Goal: Task Accomplishment & Management: Manage account settings

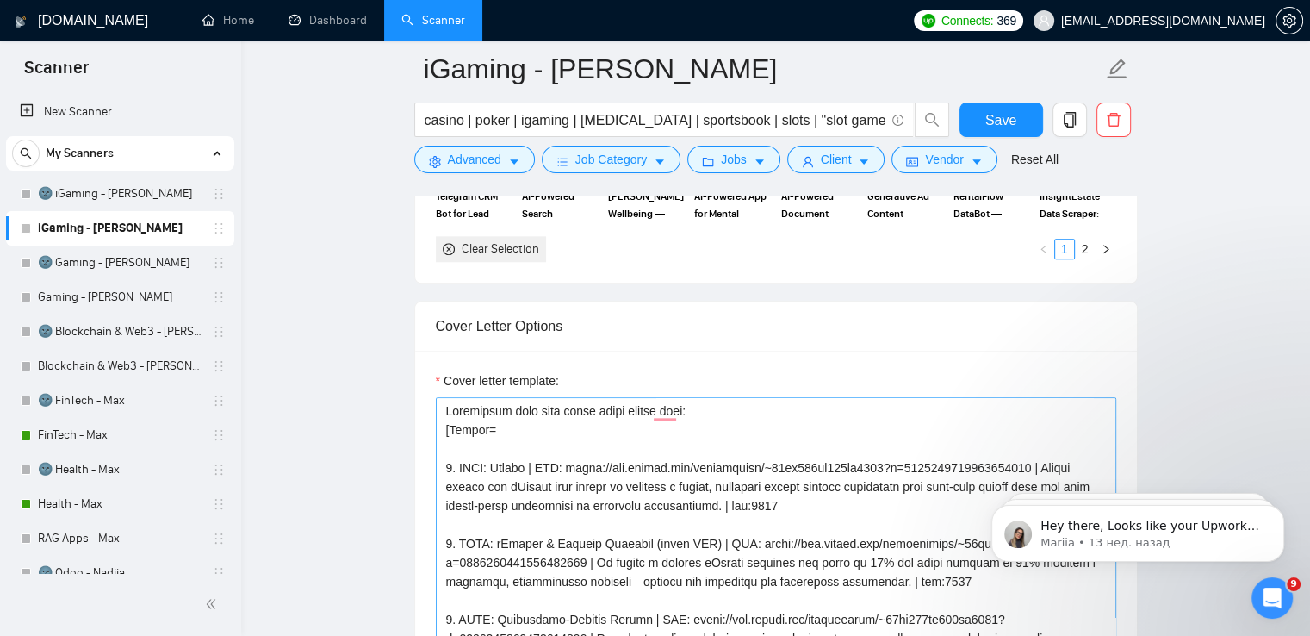
scroll to position [1909, 0]
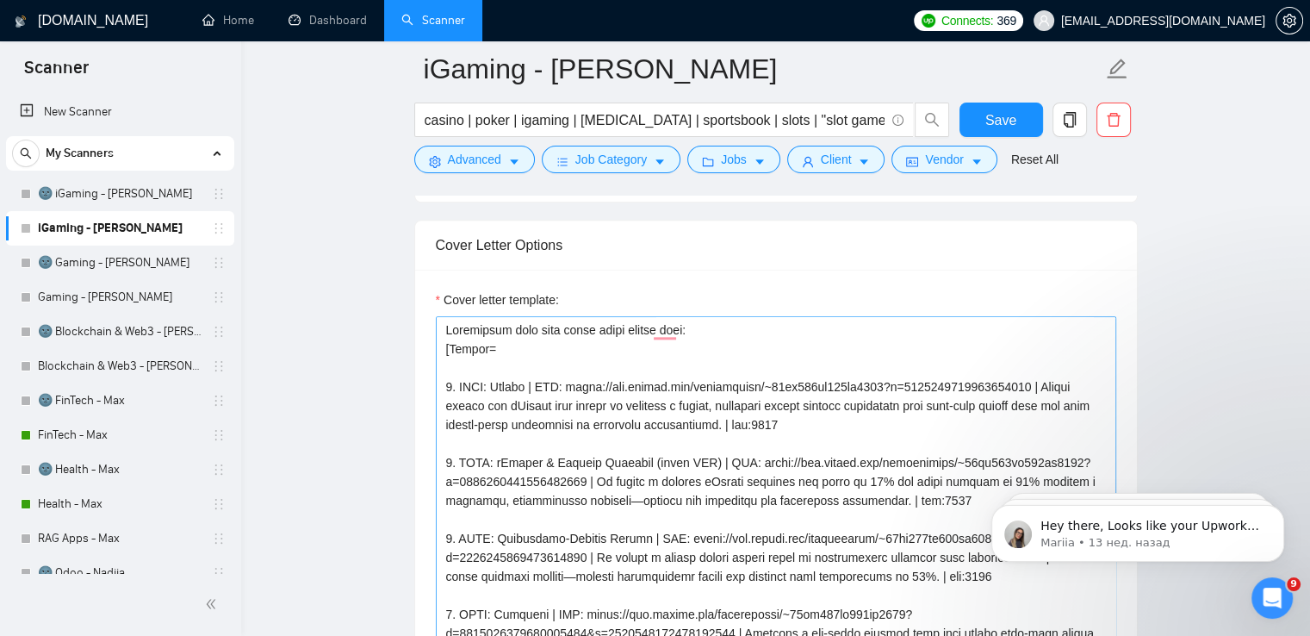
drag, startPoint x: 1030, startPoint y: 386, endPoint x: 565, endPoint y: 380, distance: 465.2
click at [565, 380] on textarea "Cover letter template:" at bounding box center [776, 510] width 680 height 388
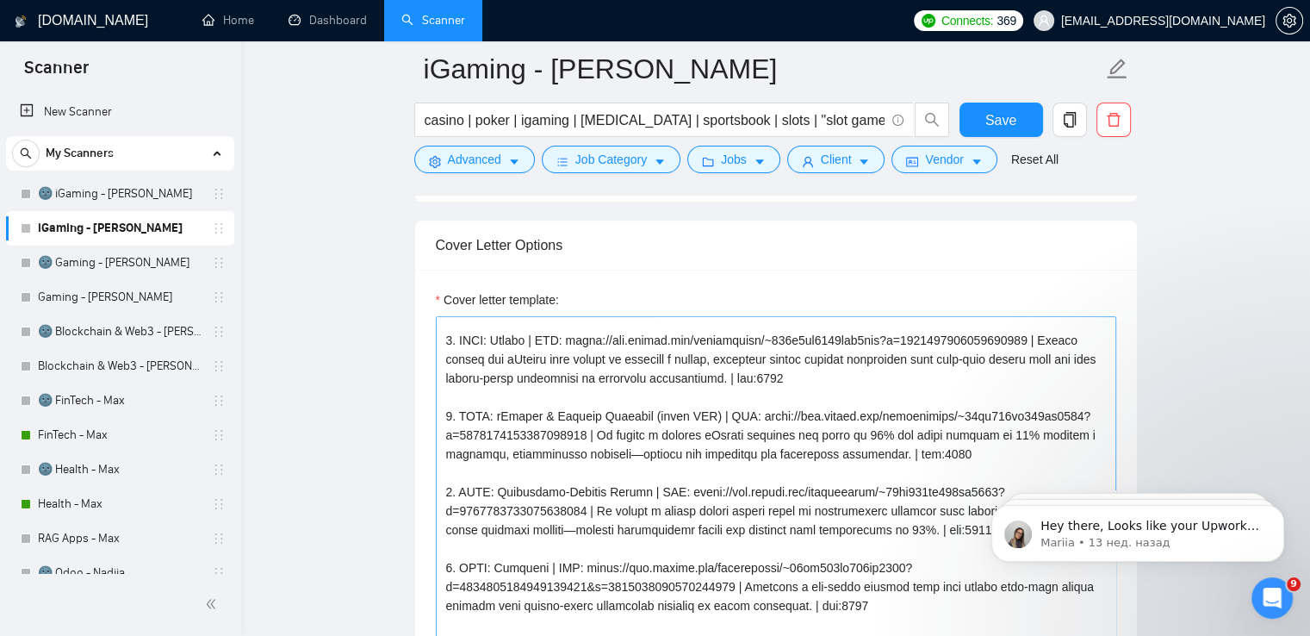
scroll to position [0, 0]
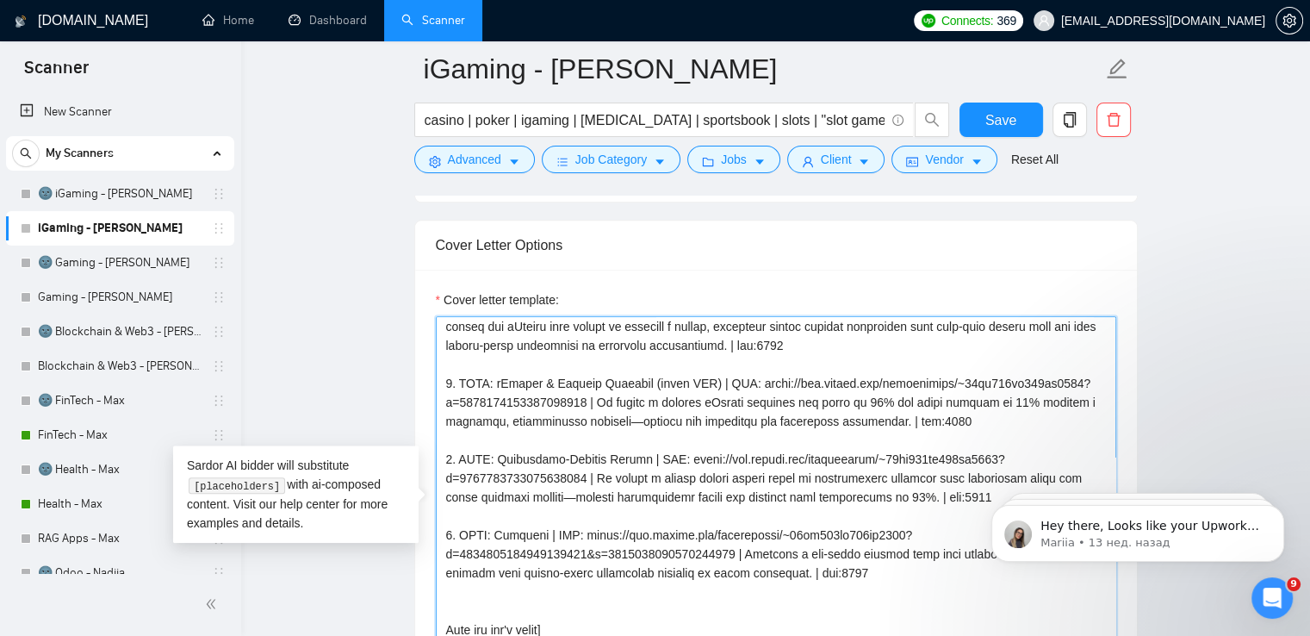
drag, startPoint x: 583, startPoint y: 400, endPoint x: 747, endPoint y: 383, distance: 164.5
click at [747, 383] on textarea "Cover letter template:" at bounding box center [776, 510] width 680 height 388
paste textarea "7a1fd5111aba9dff?p=196904619994211123"
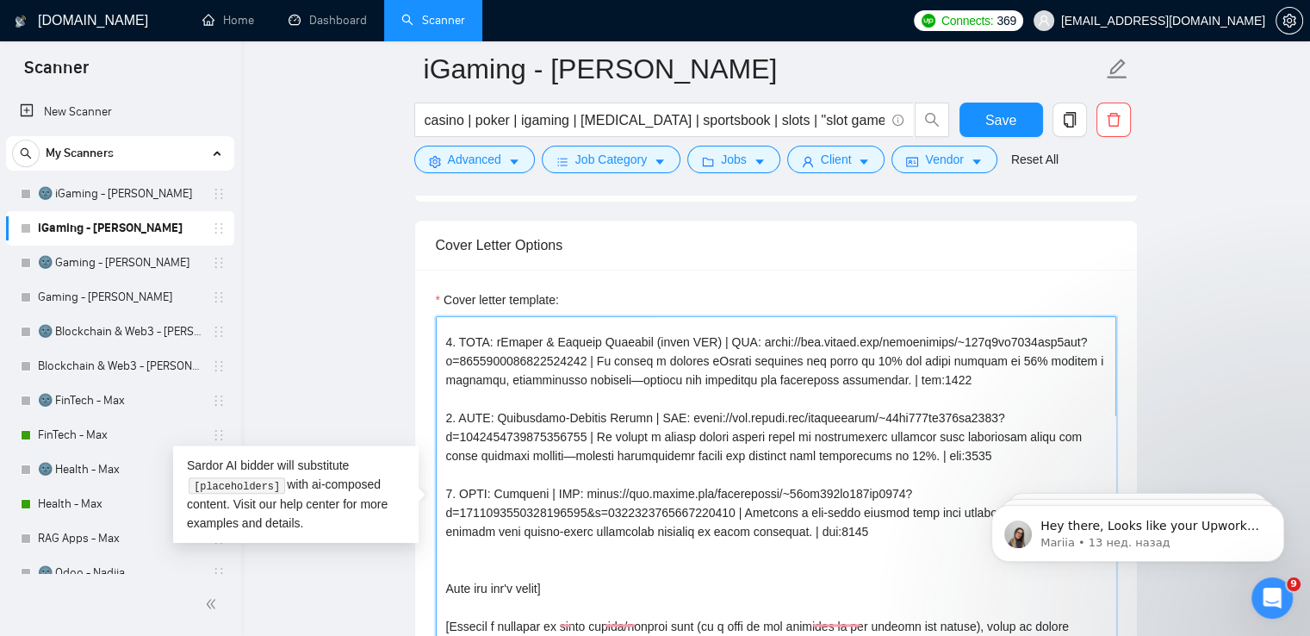
scroll to position [120, 0]
drag, startPoint x: 675, startPoint y: 415, endPoint x: 586, endPoint y: 431, distance: 90.9
click at [586, 431] on textarea "Cover letter template:" at bounding box center [776, 510] width 680 height 388
paste textarea "7a1fd5111aba9dff?p=19690440232682700"
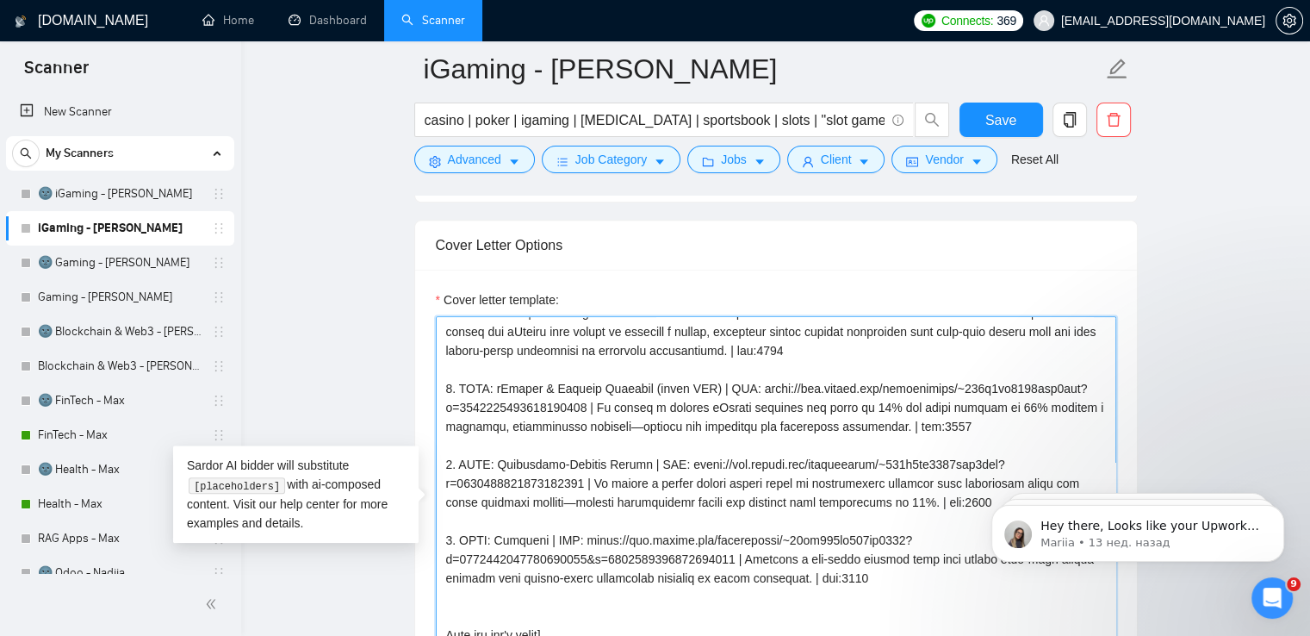
drag, startPoint x: 729, startPoint y: 556, endPoint x: 568, endPoint y: 534, distance: 161.8
click at [568, 534] on textarea "Cover letter template:" at bounding box center [776, 510] width 680 height 388
paste textarea "7a1fd5111aba9dff?p=196903579186027315"
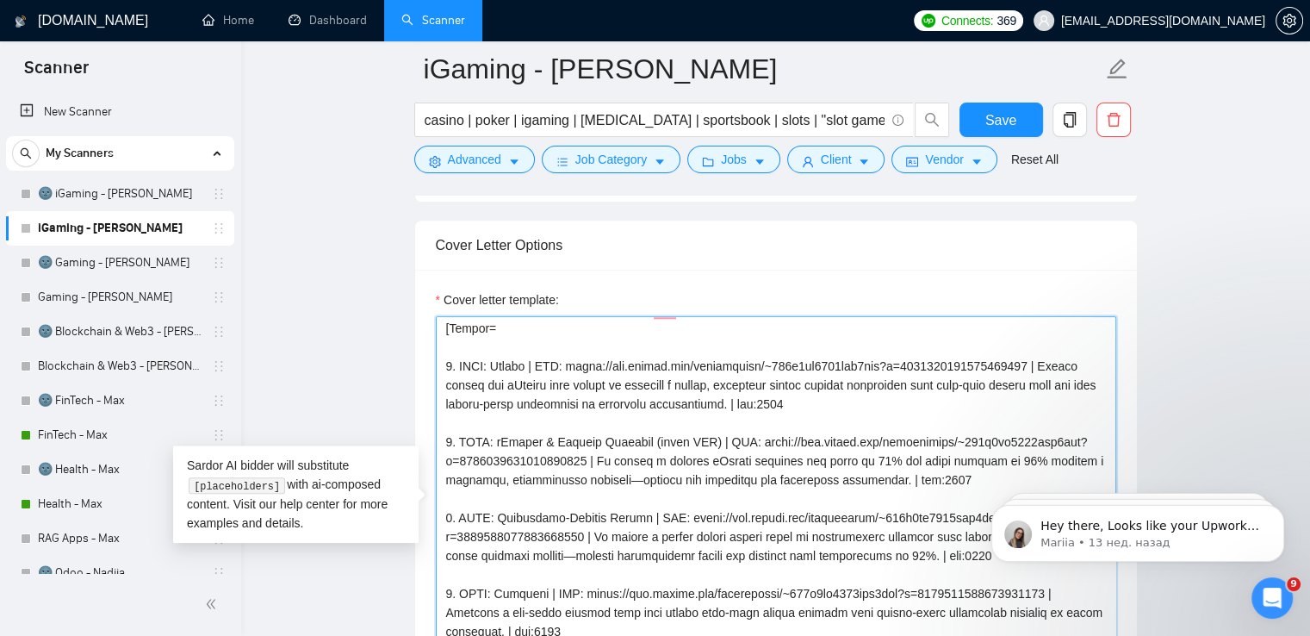
type textarea "Loremipsum dolo sita conse adipi elitse doei: [Tempor= 5. INCI: Utlabo | ETD: m…"
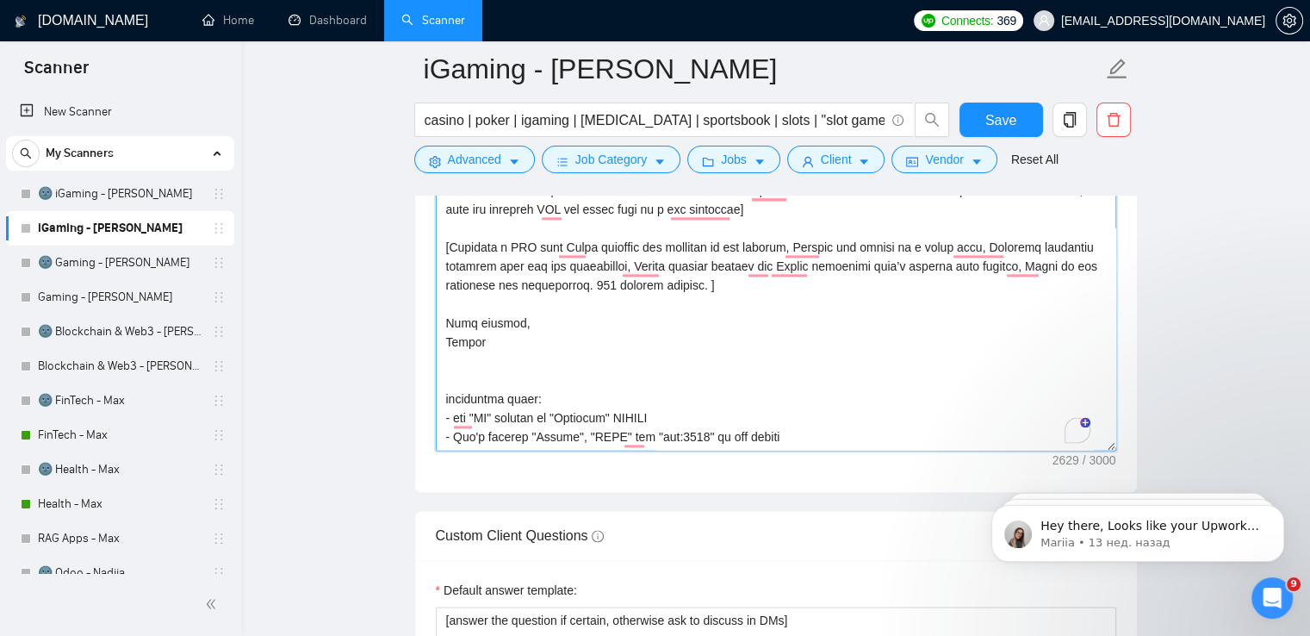
scroll to position [2159, 0]
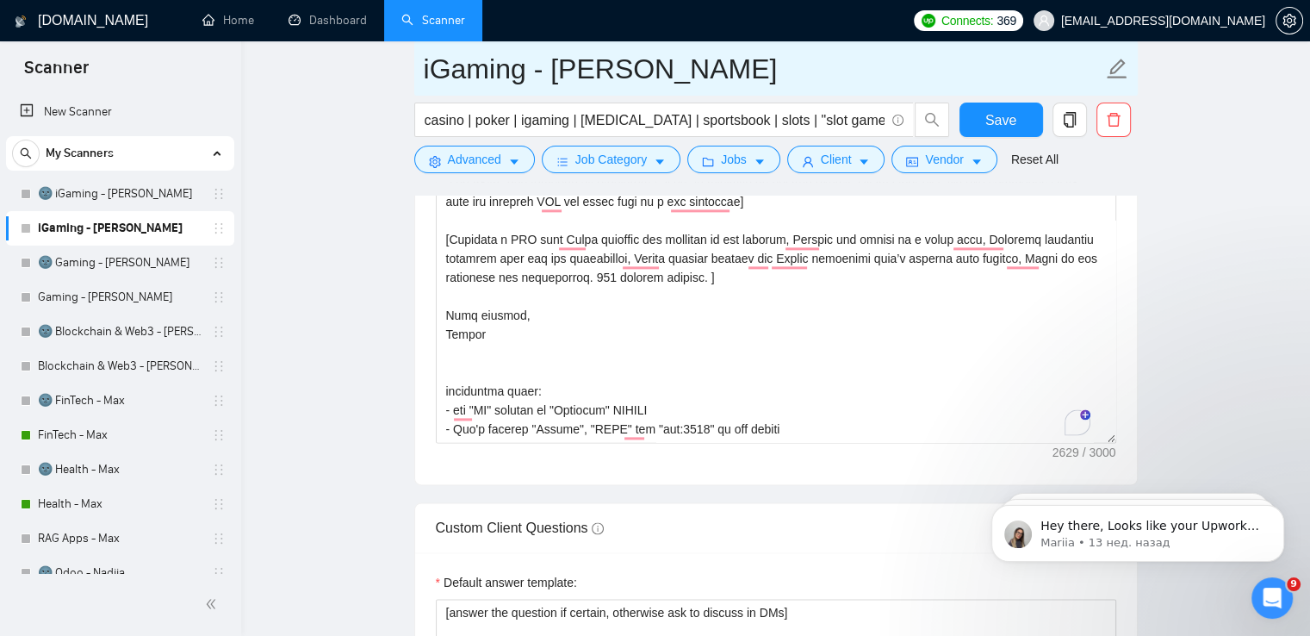
click at [658, 65] on input "iGaming - [PERSON_NAME]" at bounding box center [763, 68] width 679 height 43
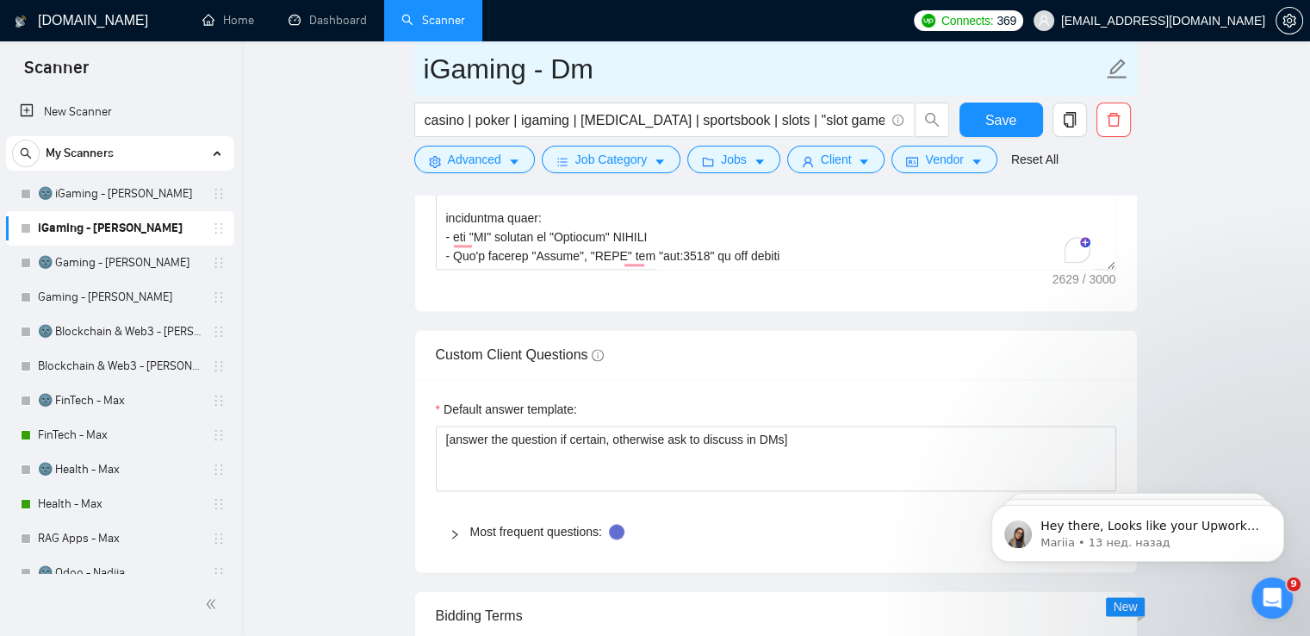
click at [1118, 66] on icon "edit" at bounding box center [1117, 69] width 22 height 22
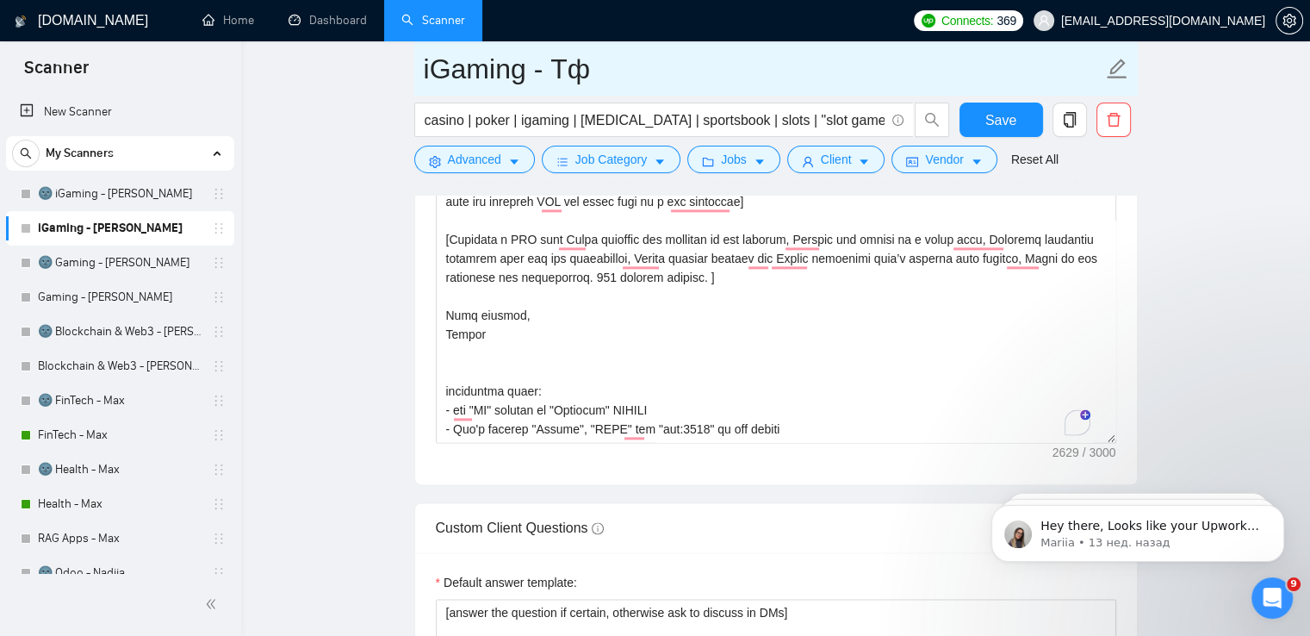
click at [652, 66] on input "iGaming - Тф" at bounding box center [763, 68] width 679 height 43
type input "iGaming - Nadiia"
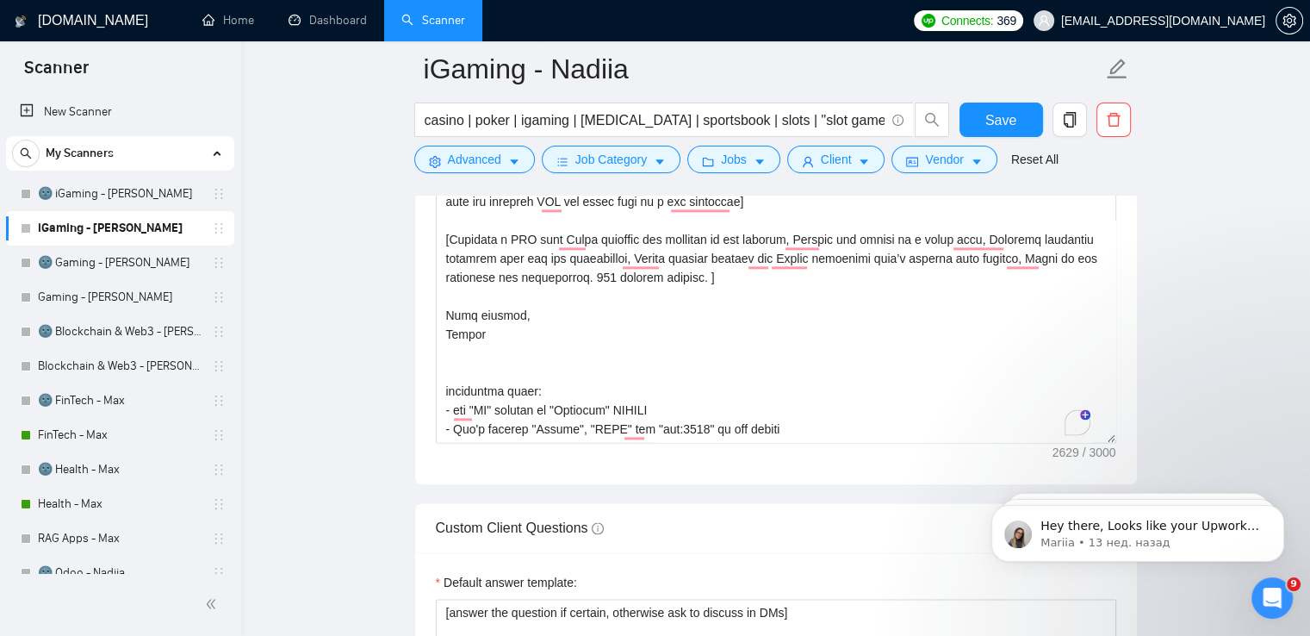
click at [1206, 302] on main "iGaming - Nadiia casino | poker | igaming | [MEDICAL_DATA] | sportsbook | slots…" at bounding box center [776, 524] width 1014 height 5251
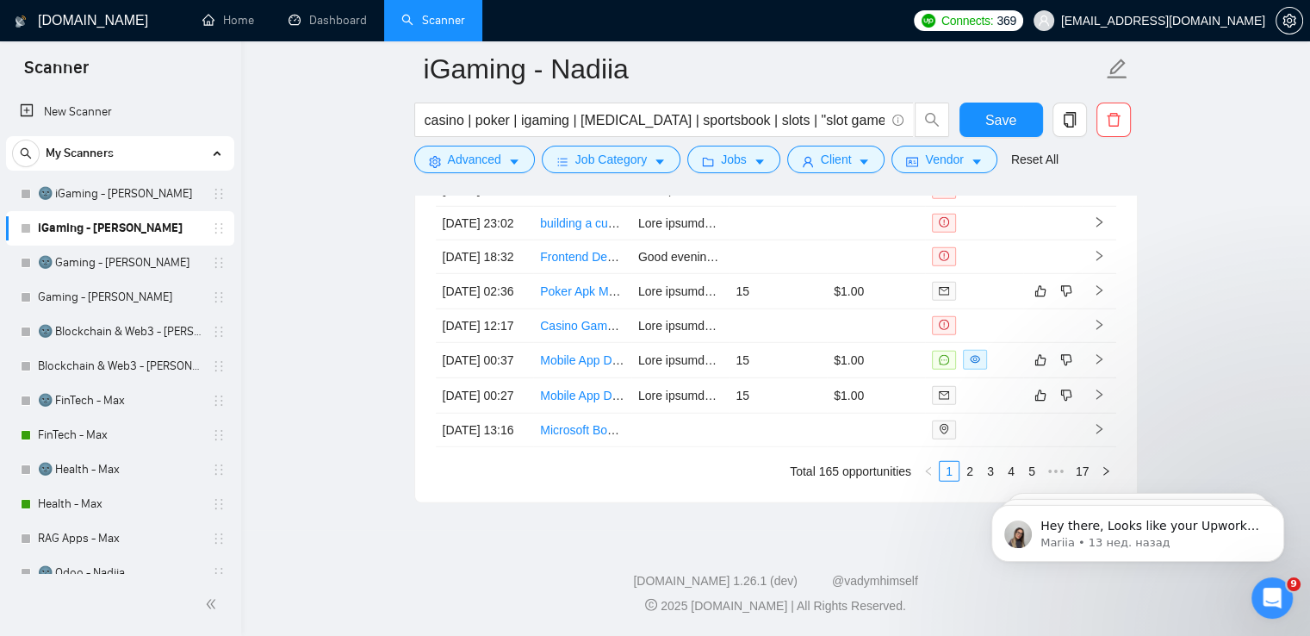
scroll to position [4990, 0]
click at [1015, 118] on button "Save" at bounding box center [1002, 120] width 84 height 34
checkbox input "true"
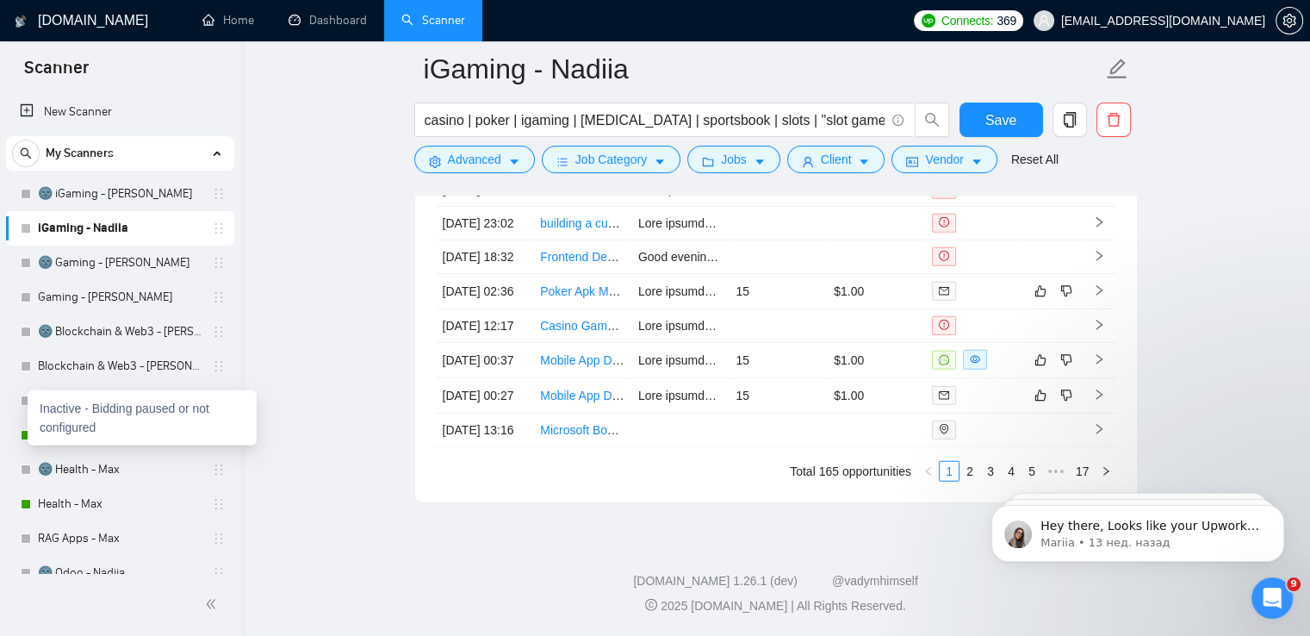
click at [24, 228] on div at bounding box center [26, 228] width 10 height 10
click at [28, 390] on div "Inactive - Bidding paused or not configured" at bounding box center [142, 417] width 229 height 55
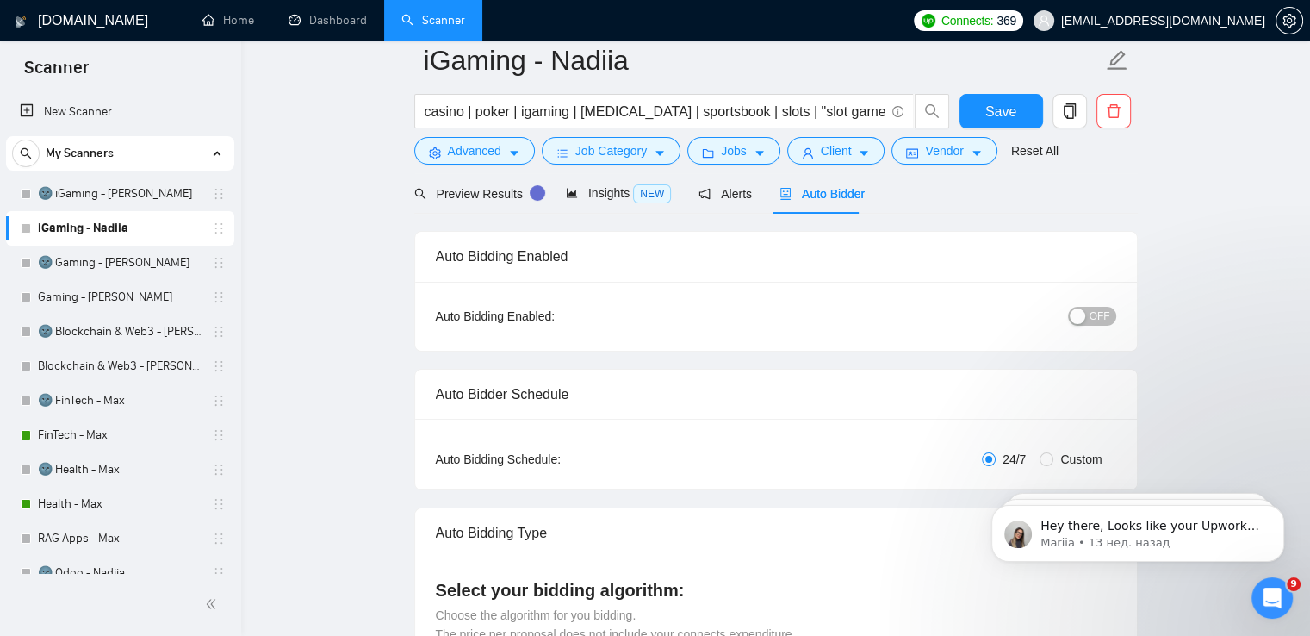
scroll to position [0, 0]
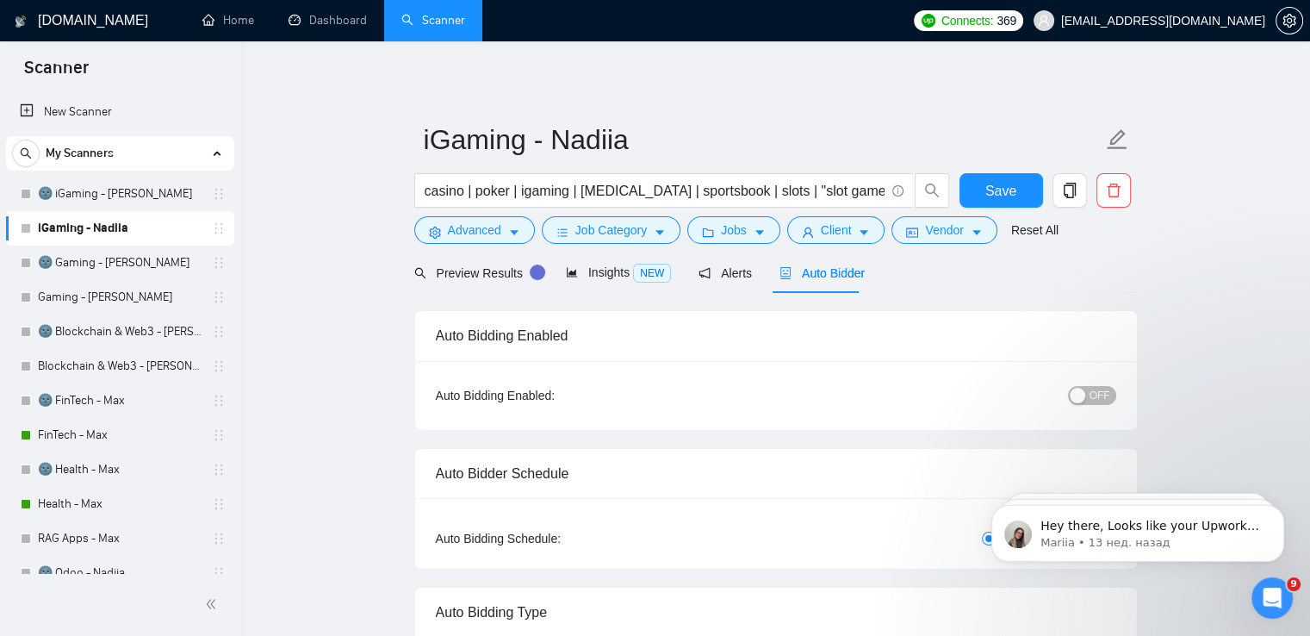
click at [1084, 394] on div "button" at bounding box center [1078, 396] width 16 height 16
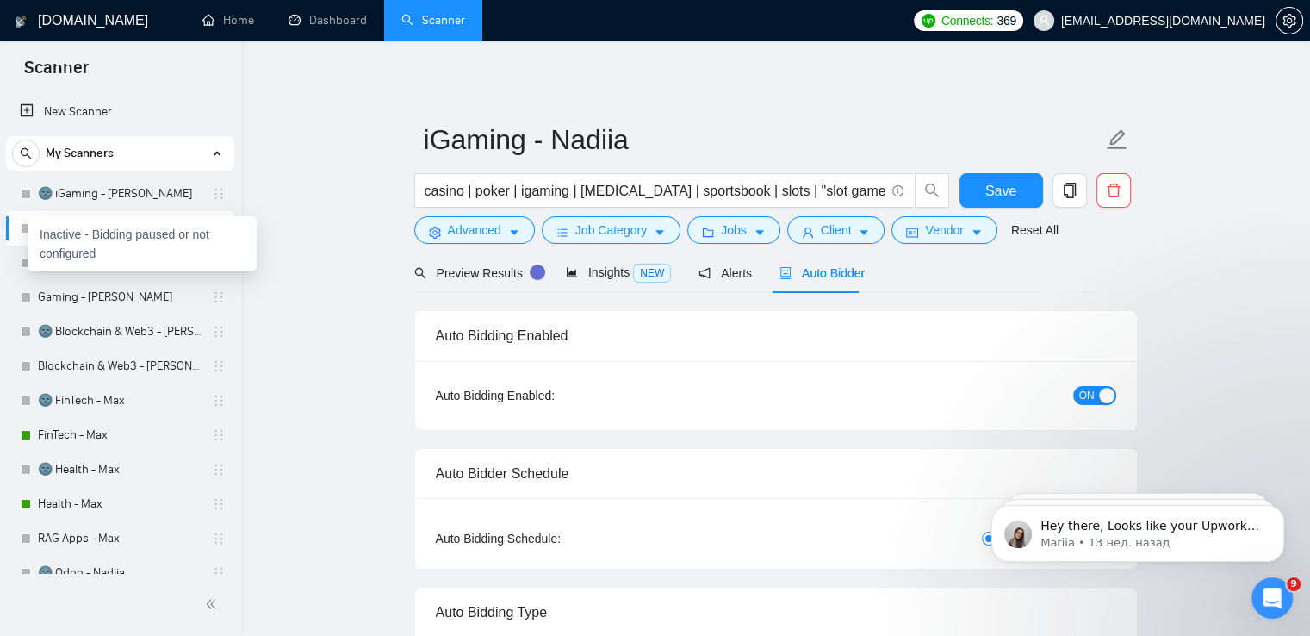
click at [25, 229] on div at bounding box center [26, 228] width 10 height 10
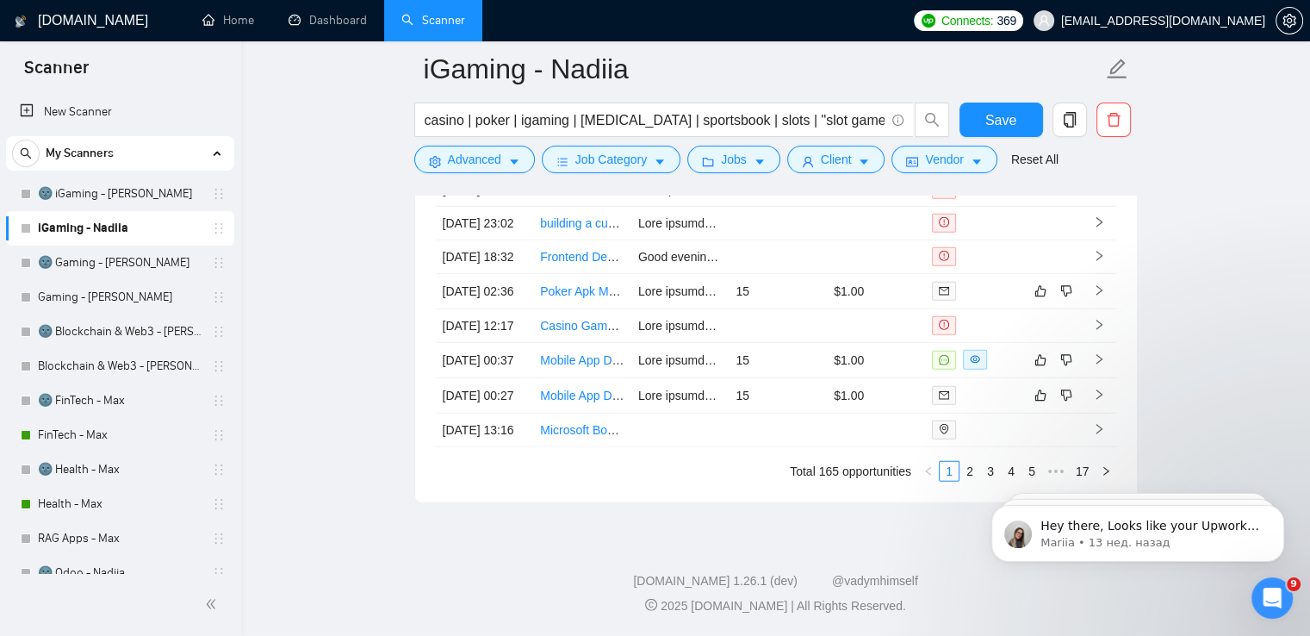
scroll to position [4990, 0]
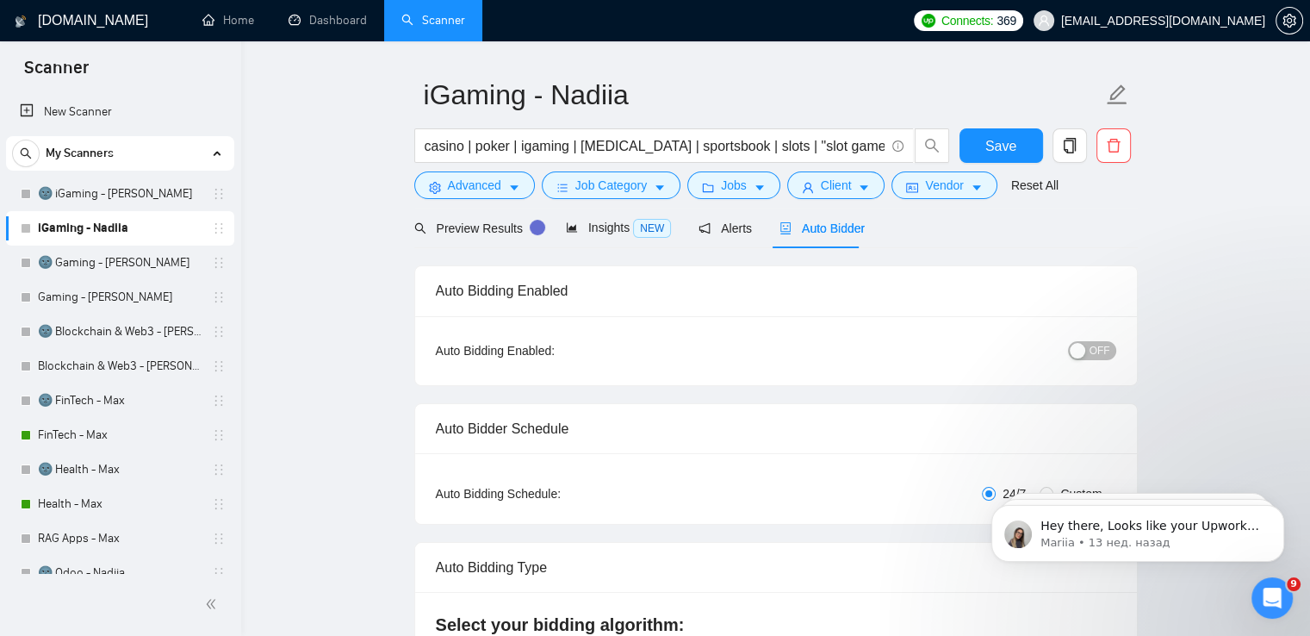
click at [1088, 357] on button "OFF" at bounding box center [1092, 350] width 48 height 19
